Goal: Check status: Check status

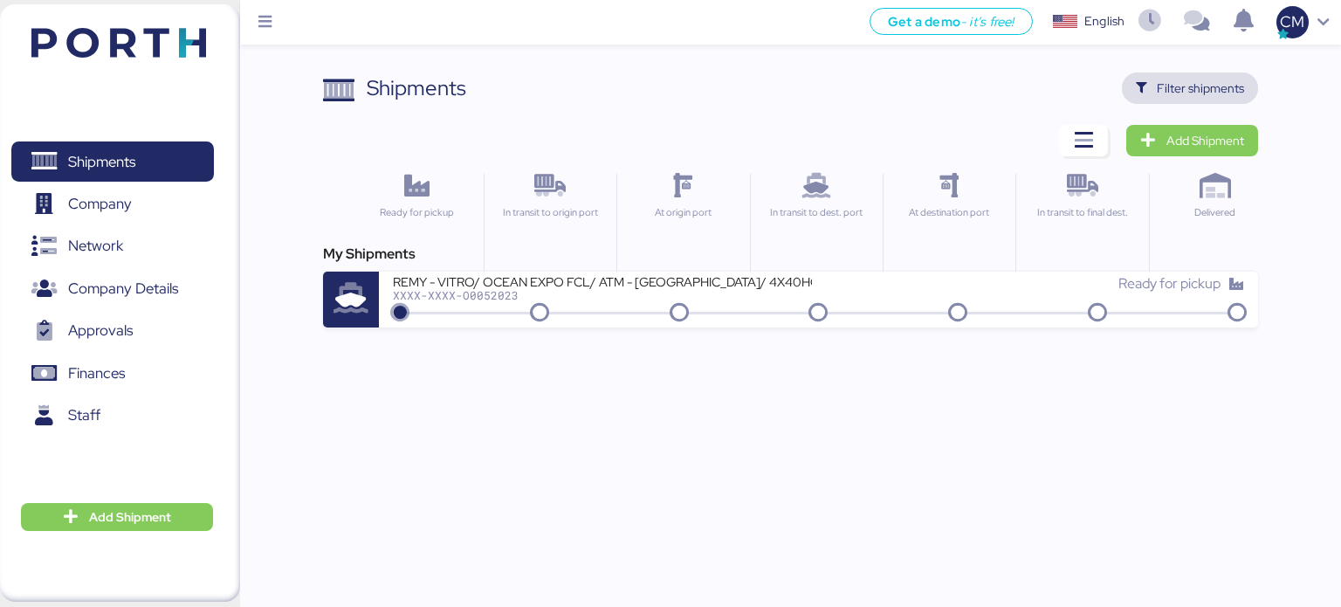
drag, startPoint x: 1182, startPoint y: 86, endPoint x: 1166, endPoint y: 86, distance: 15.7
click at [1181, 86] on span "Filter shipments" at bounding box center [1200, 88] width 87 height 21
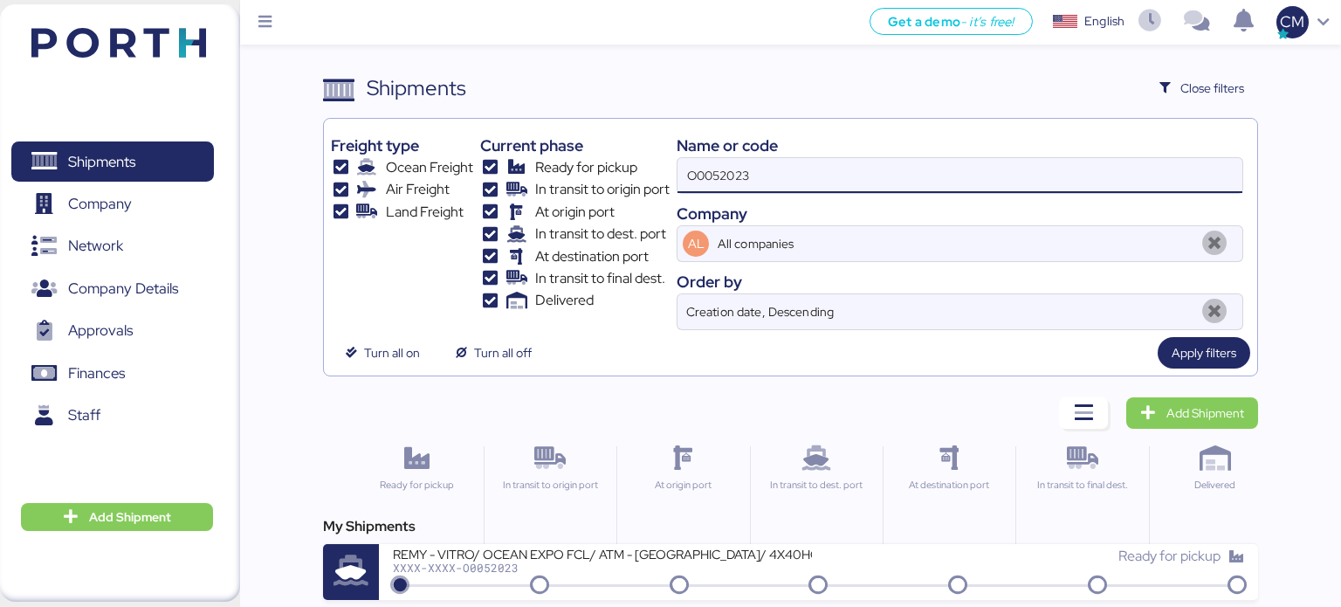
click at [732, 166] on input "O0052023" at bounding box center [959, 175] width 565 height 35
paste input "O0052044"
type input "O0052044"
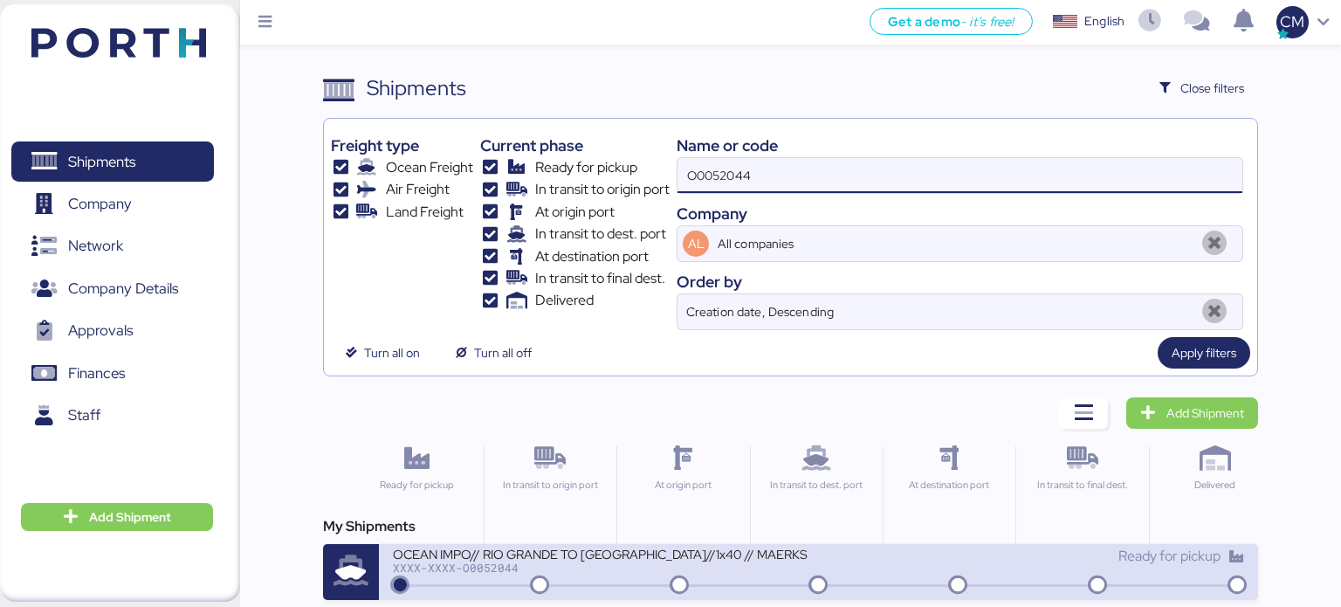
click at [663, 558] on div "OCEAN IMPO// RIO GRANDE TO [GEOGRAPHIC_DATA]//1x40 // MAERKS" at bounding box center [602, 553] width 419 height 15
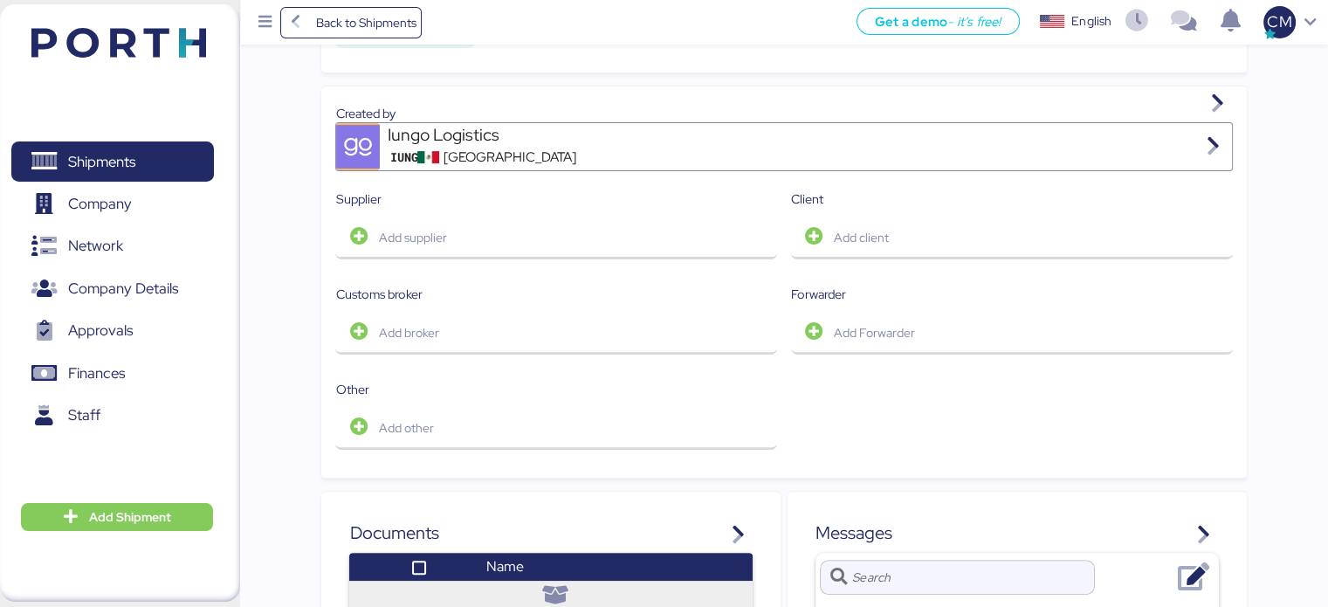
scroll to position [262, 0]
